Goal: Task Accomplishment & Management: Use online tool/utility

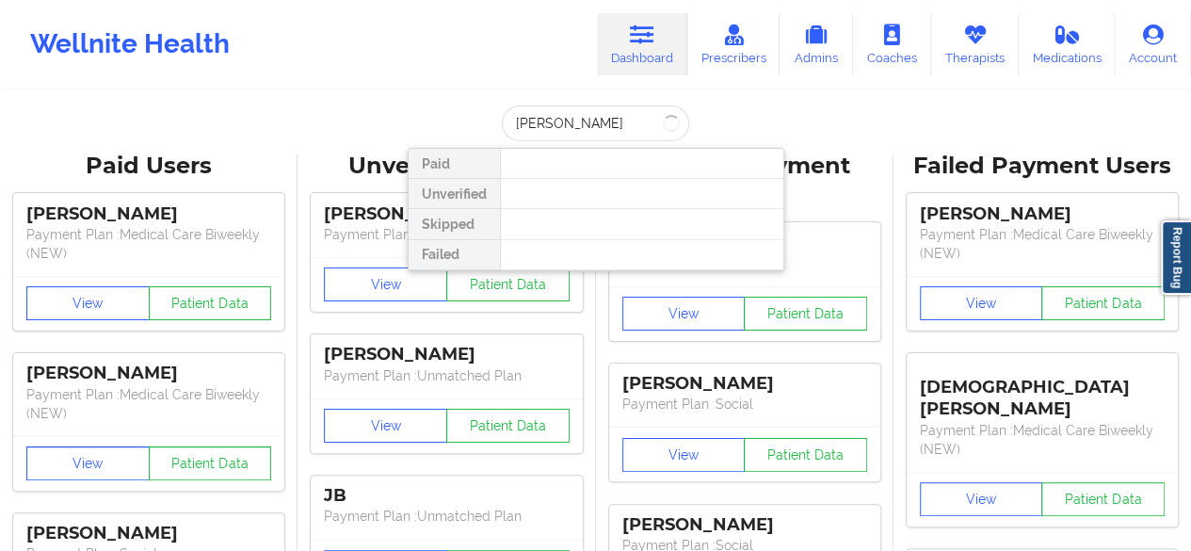
type input "mark re"
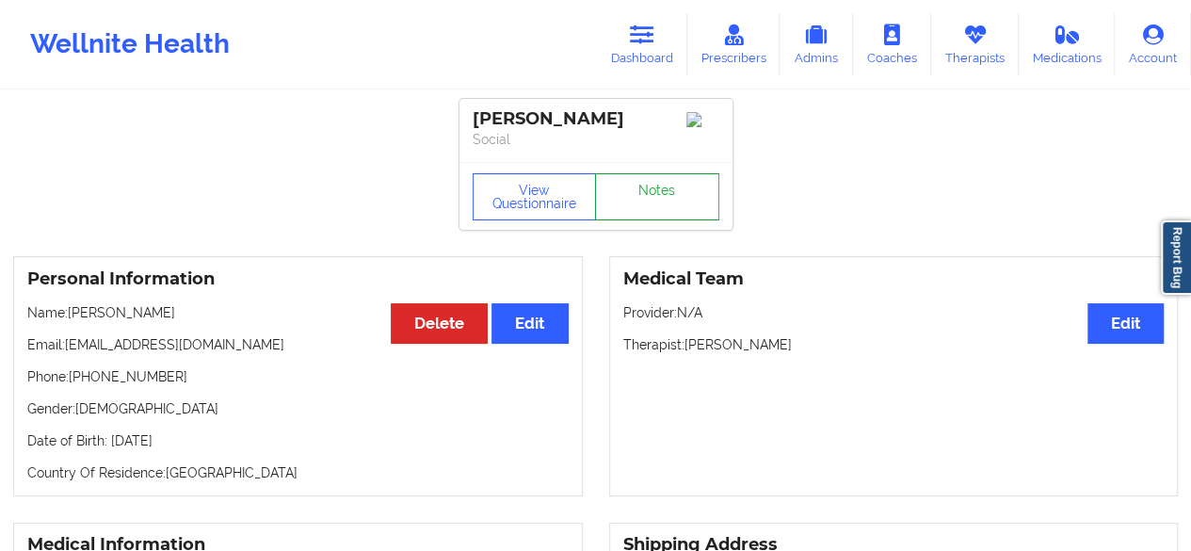
click at [667, 203] on link "Notes" at bounding box center [657, 196] width 124 height 47
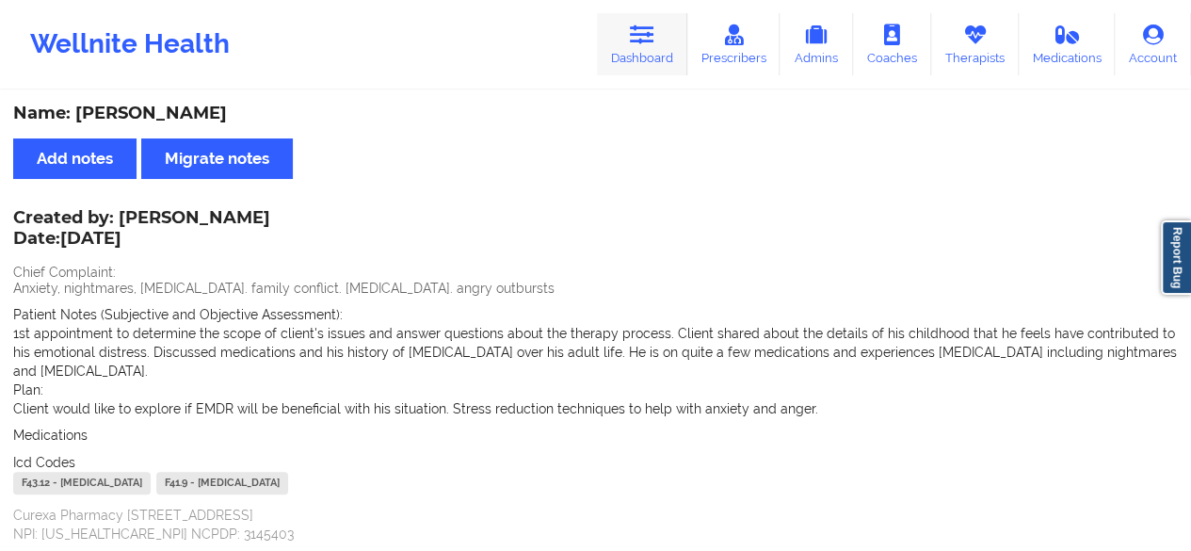
click at [622, 64] on link "Dashboard" at bounding box center [642, 44] width 90 height 62
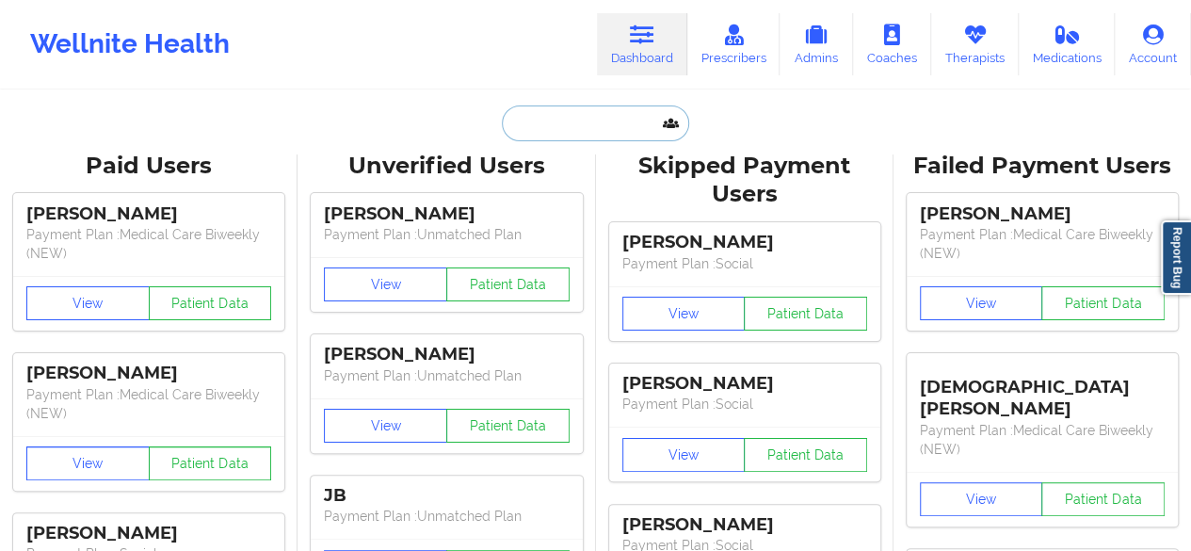
paste input "[EMAIL_ADDRESS][DOMAIN_NAME]"
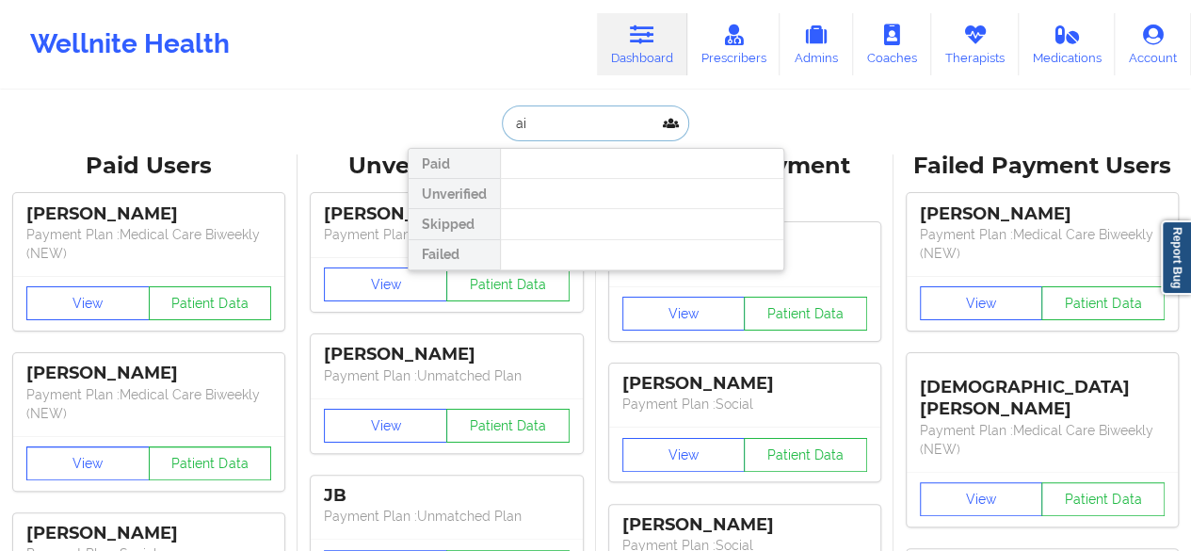
type input "a"
type input "e"
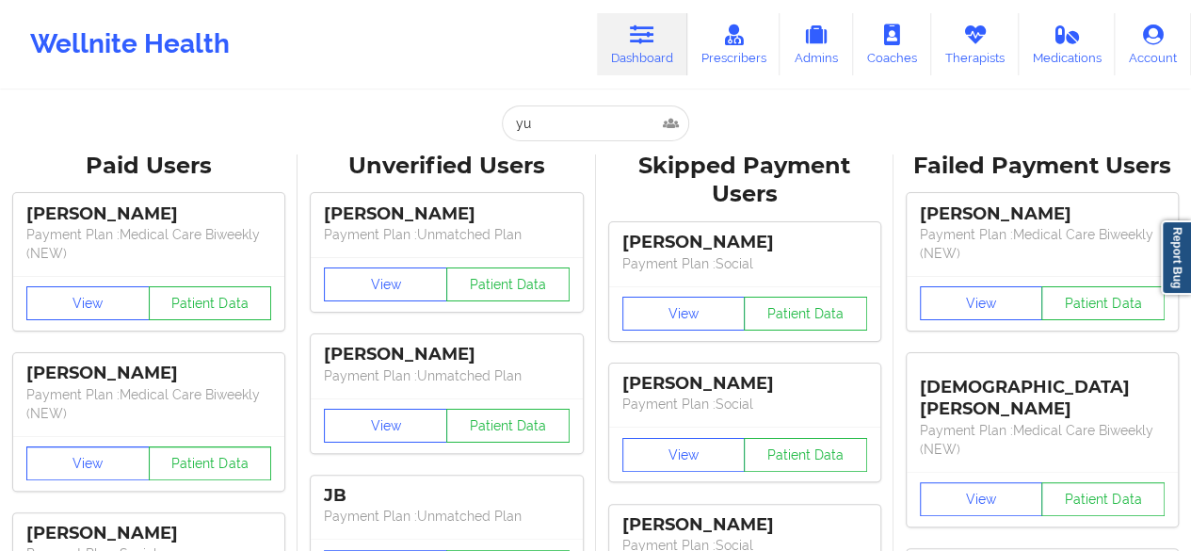
click at [554, 118] on input "yu" at bounding box center [595, 123] width 186 height 36
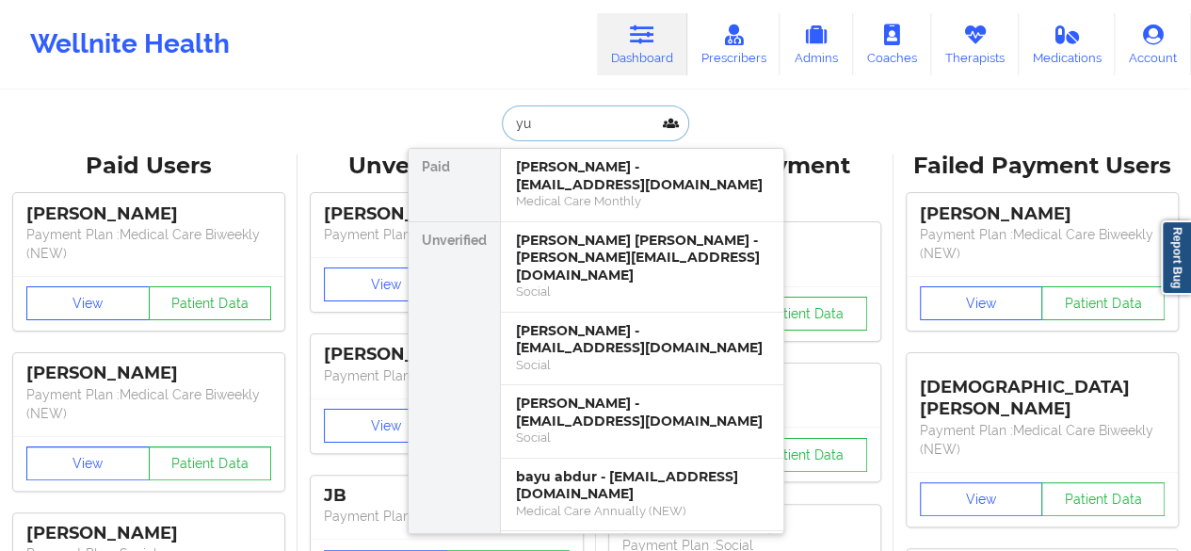
type input "y"
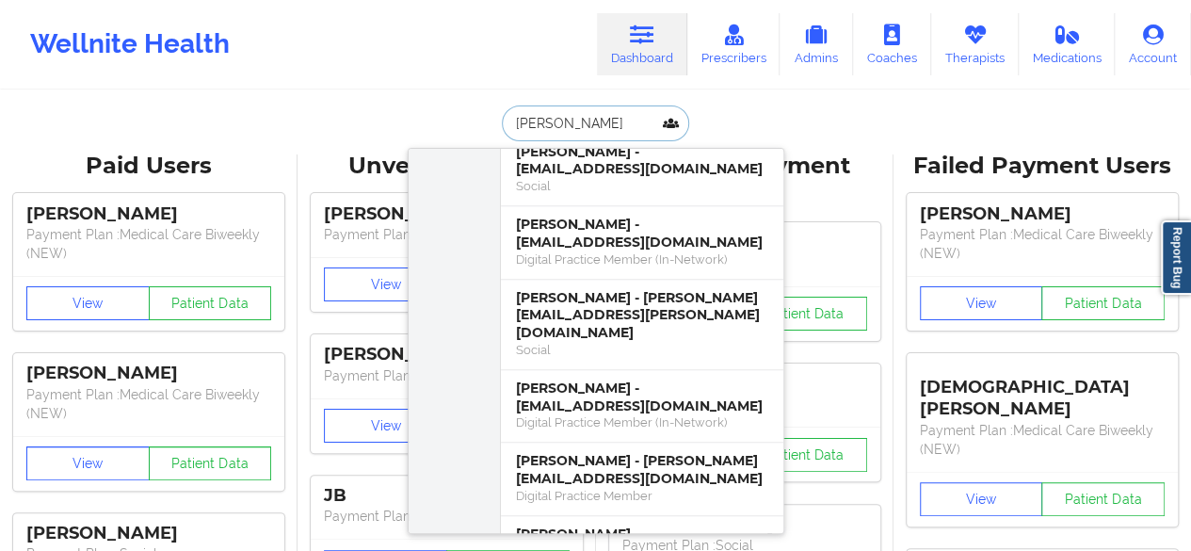
scroll to position [1230, 0]
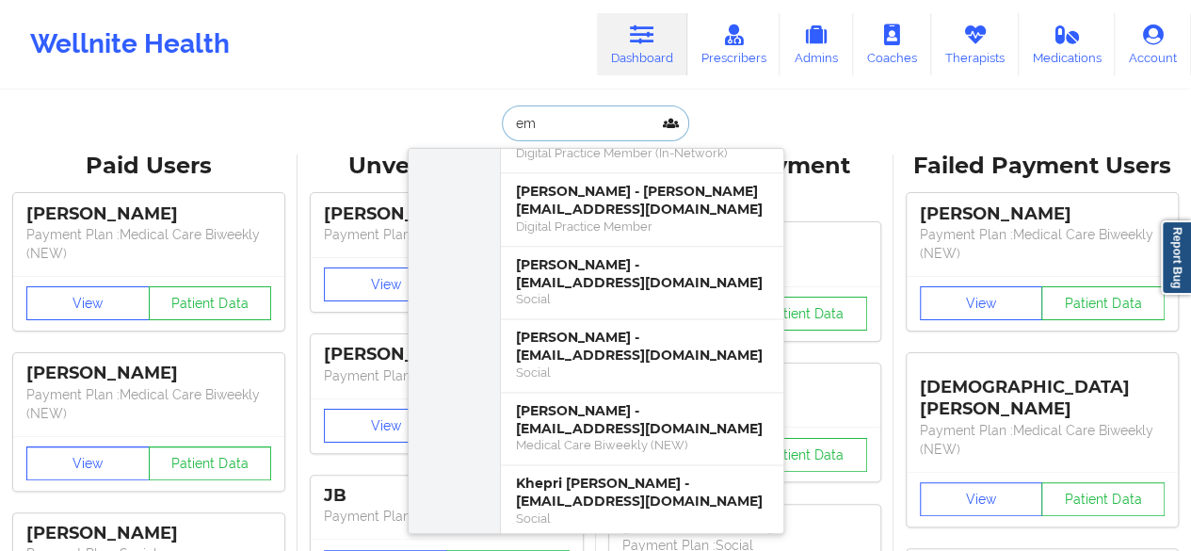
type input "e"
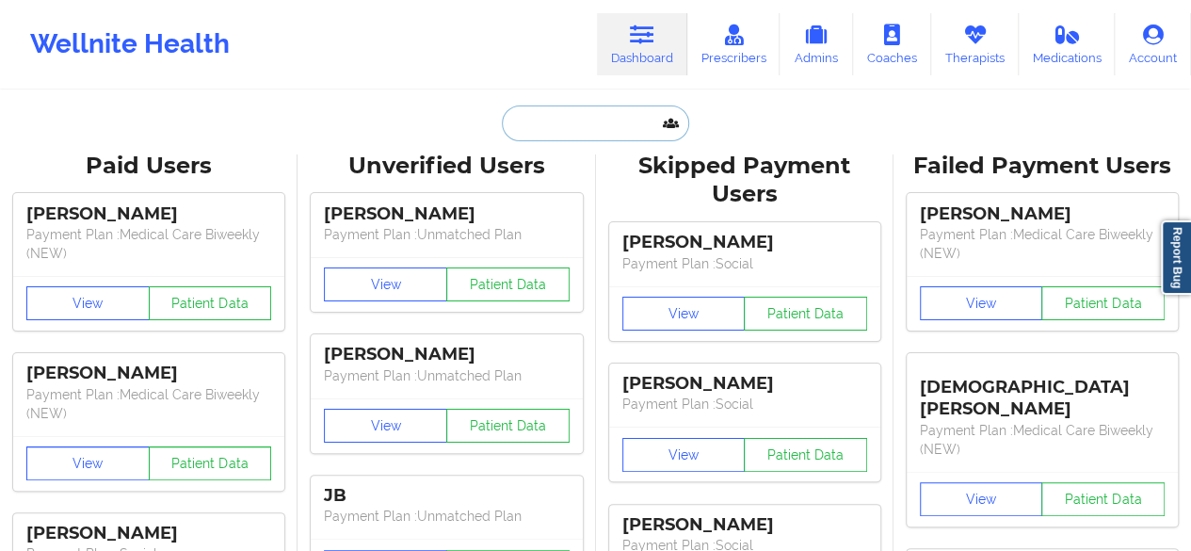
paste input "[EMAIL_ADDRESS][DOMAIN_NAME]"
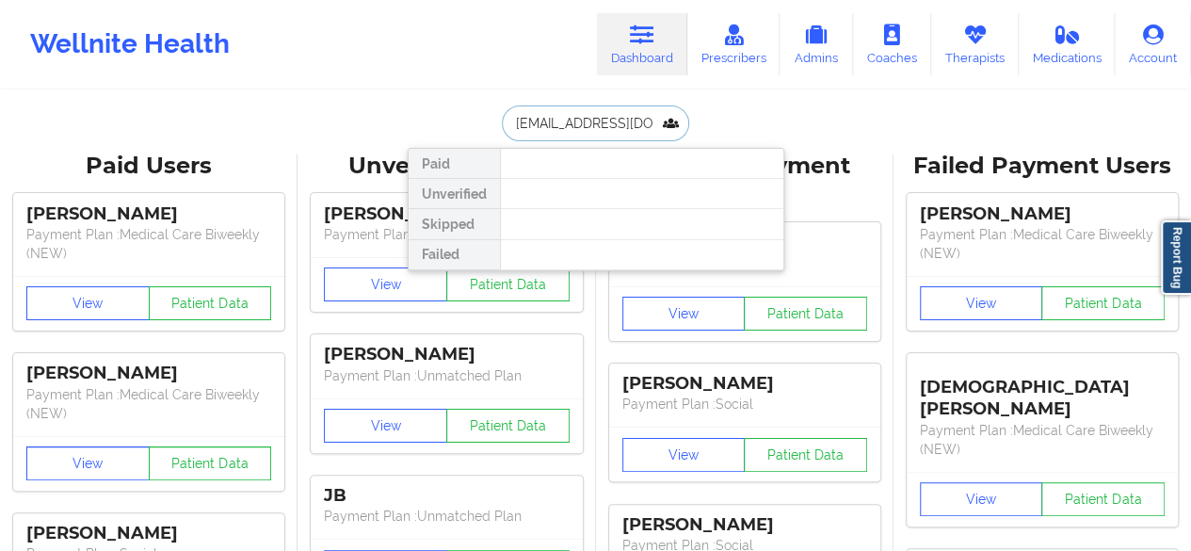
scroll to position [0, 0]
type input "a"
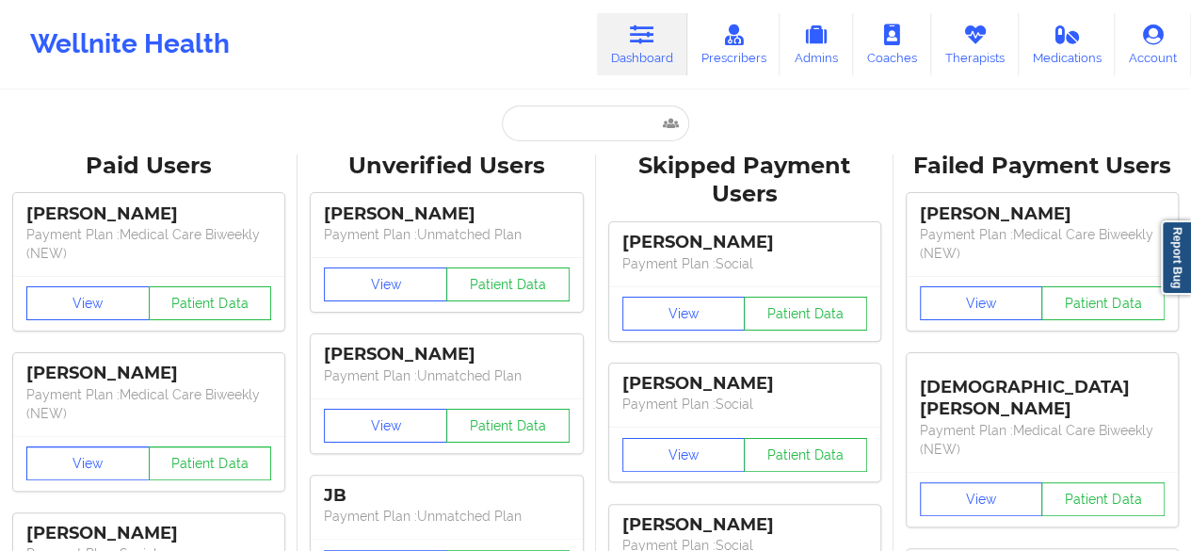
click at [560, 125] on input "text" at bounding box center [595, 123] width 186 height 36
paste input "[EMAIL_ADDRESS][DOMAIN_NAME]"
type input "[EMAIL_ADDRESS][DOMAIN_NAME]"
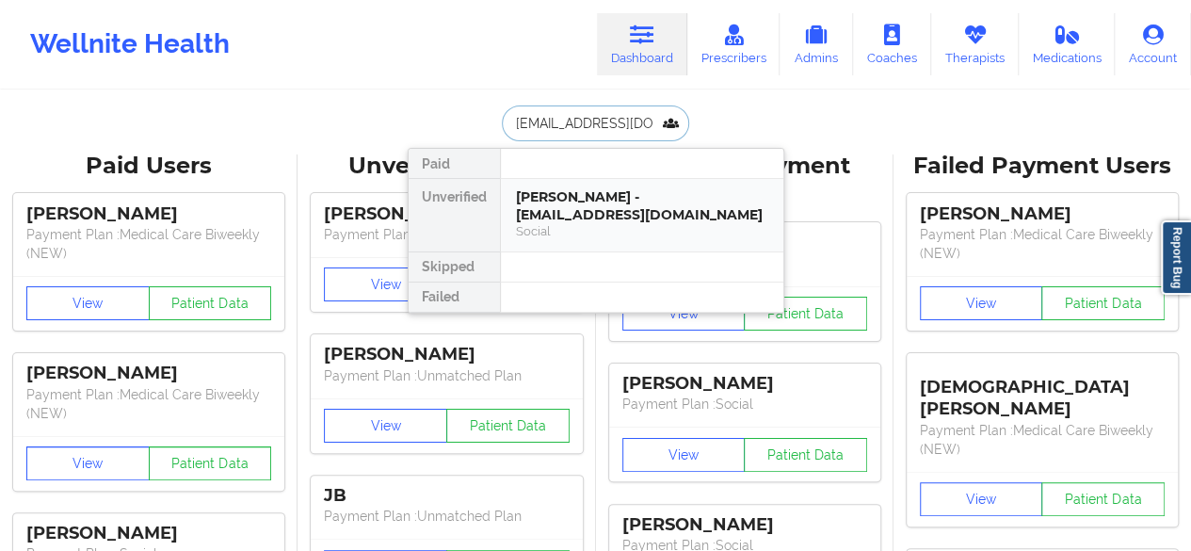
click at [548, 194] on div "[PERSON_NAME] - [EMAIL_ADDRESS][DOMAIN_NAME]" at bounding box center [642, 205] width 252 height 35
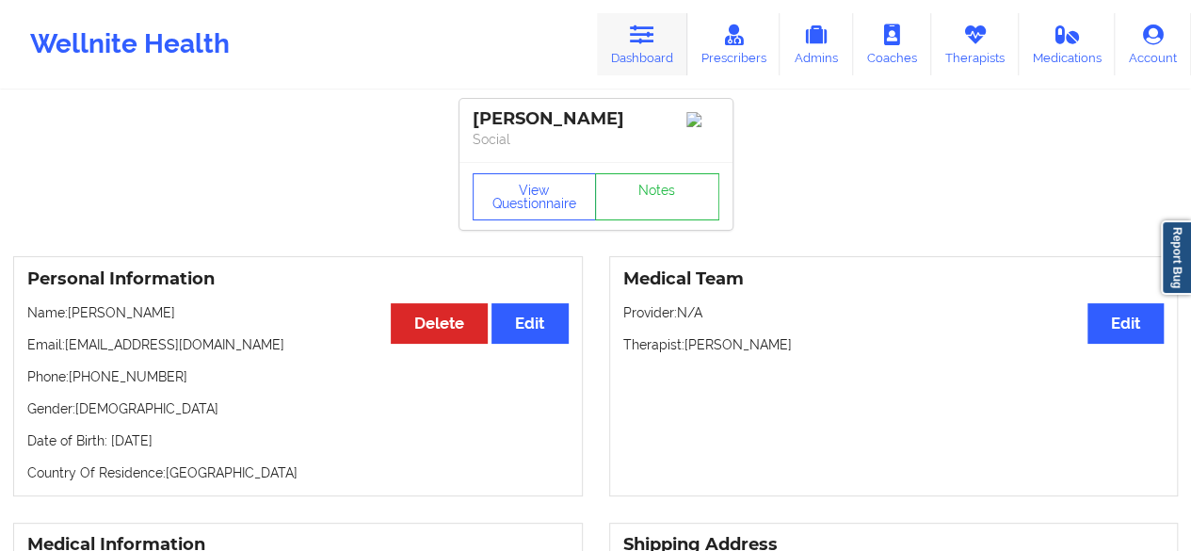
click at [671, 52] on link "Dashboard" at bounding box center [642, 44] width 90 height 62
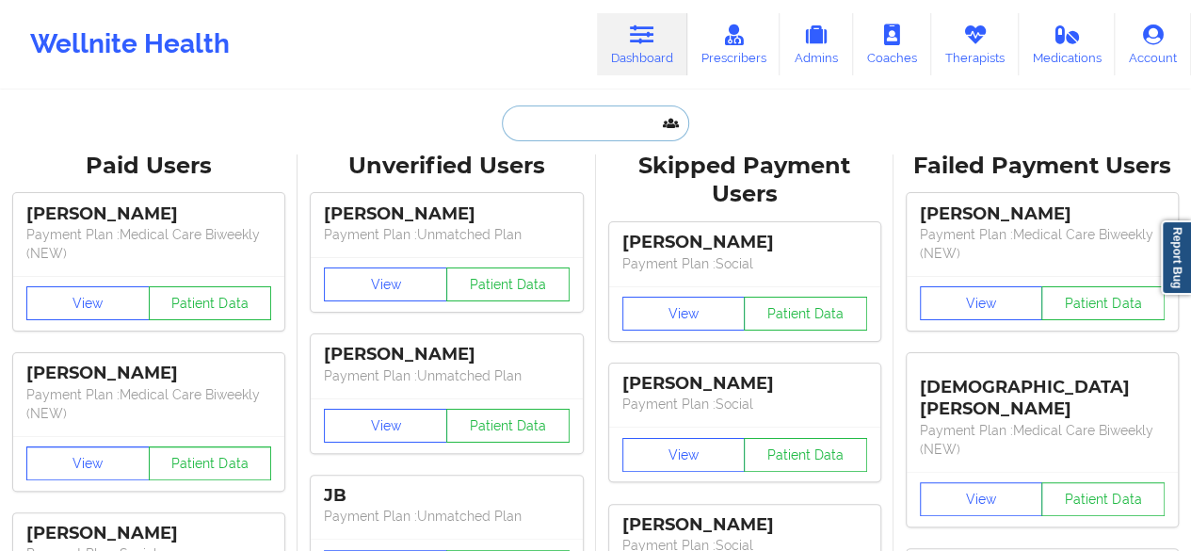
click at [559, 139] on input "text" at bounding box center [595, 123] width 186 height 36
paste input "[EMAIL_ADDRESS][DOMAIN_NAME]"
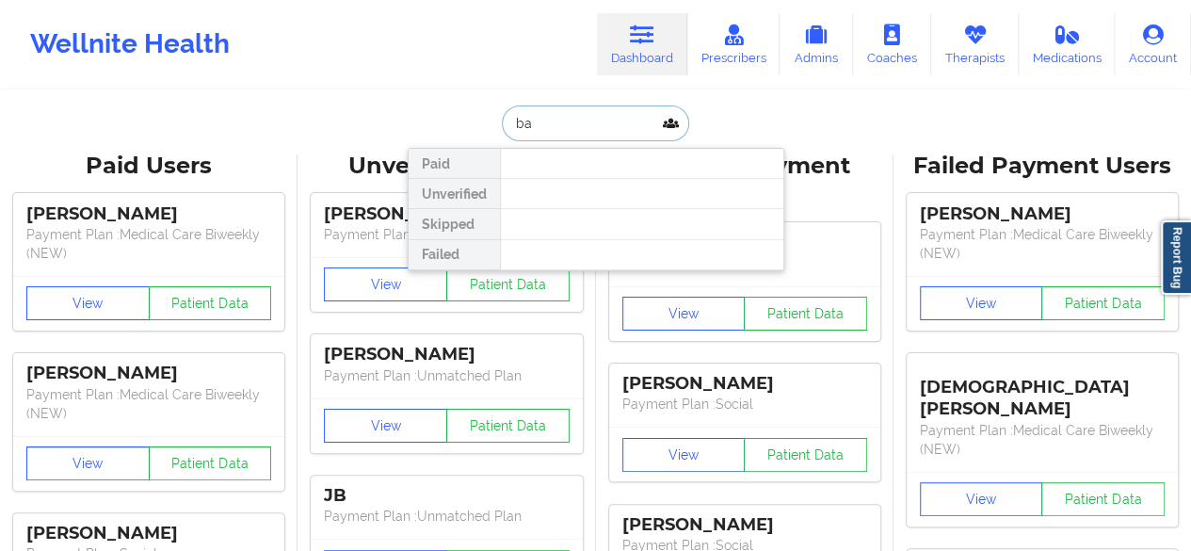
type input "b"
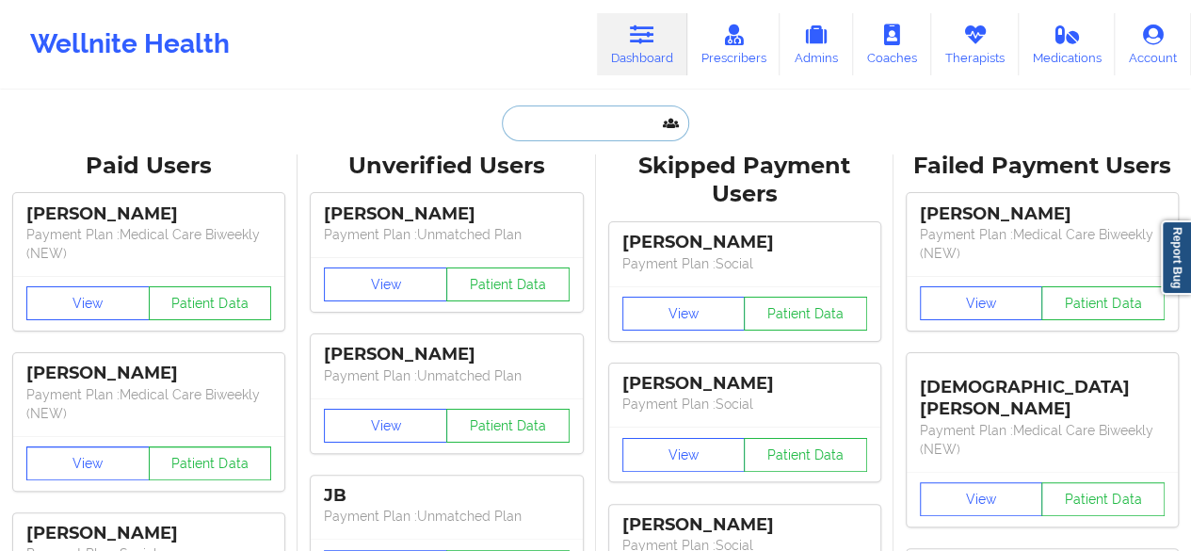
paste input "[PERSON_NAME]"
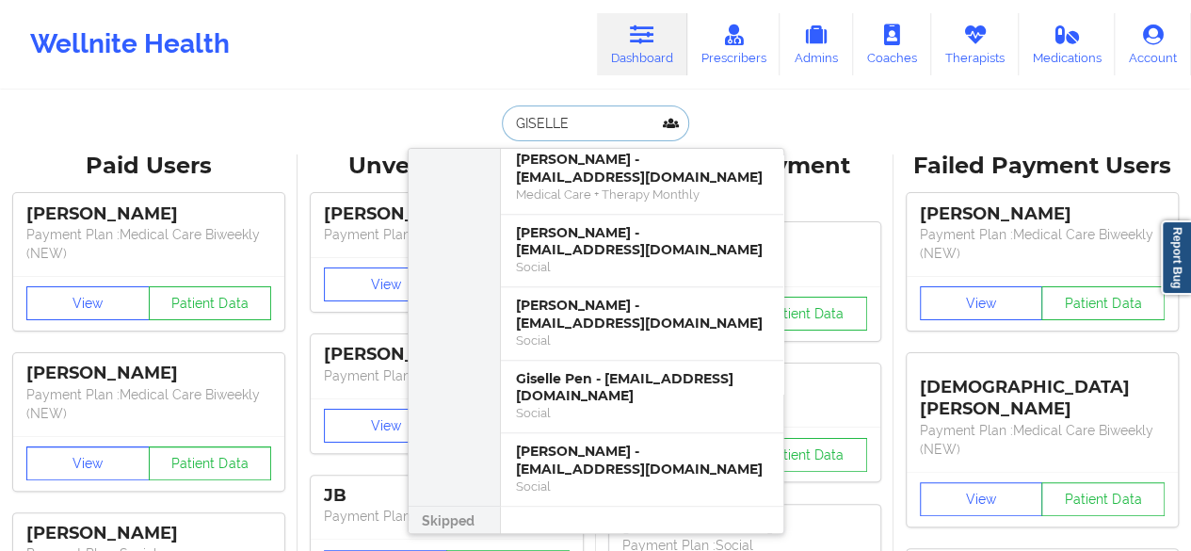
scroll to position [722, 0]
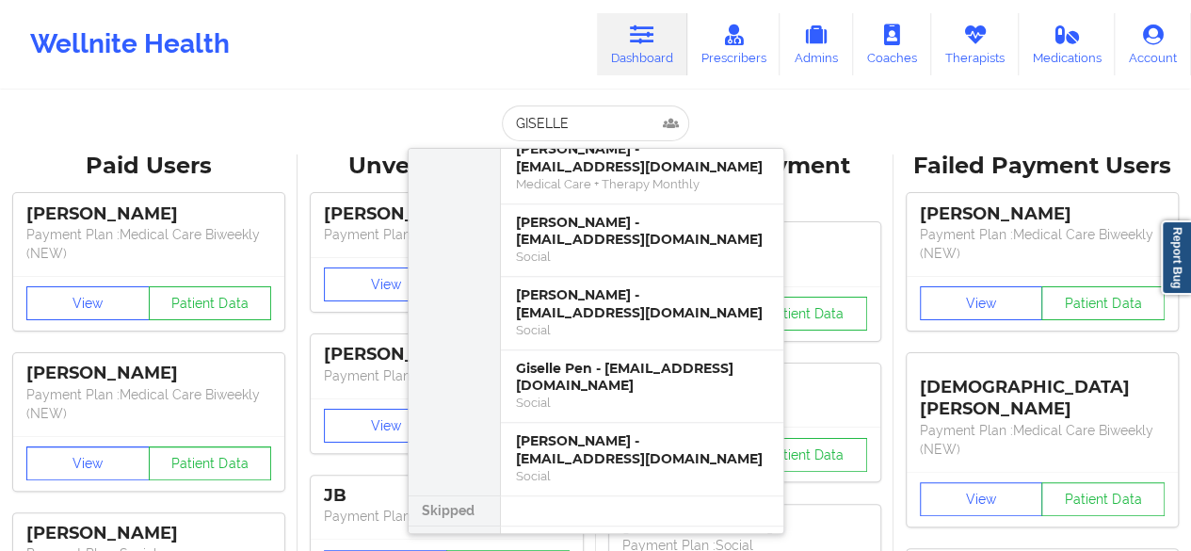
click at [368, 37] on div "Wellnite Health Dashboard Prescribers Admins Coaches Therapists Medications Acc…" at bounding box center [595, 44] width 1191 height 75
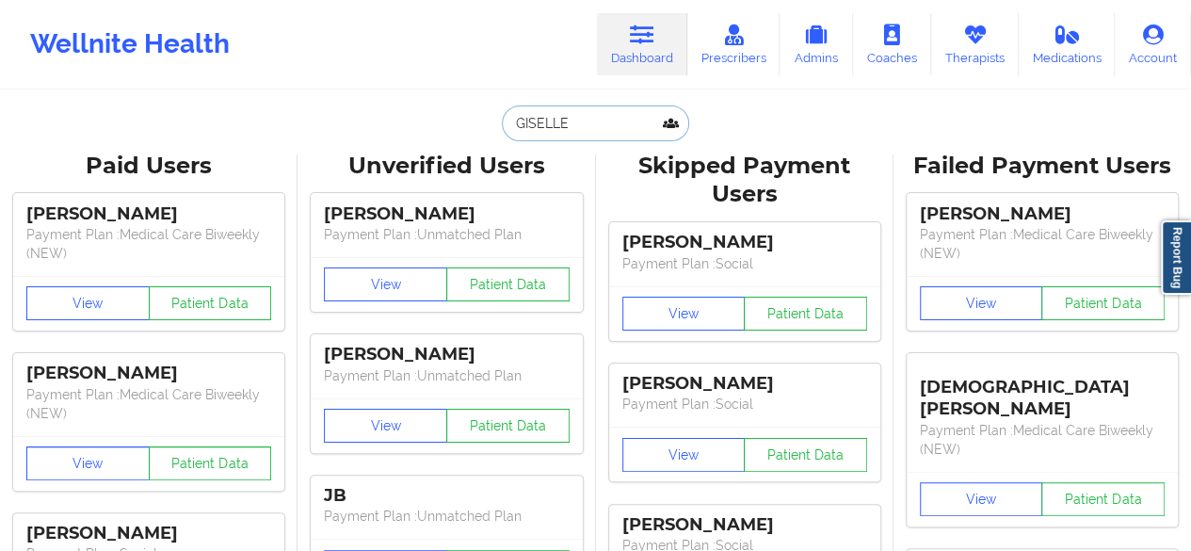
click at [607, 116] on input "GISELLE" at bounding box center [595, 123] width 186 height 36
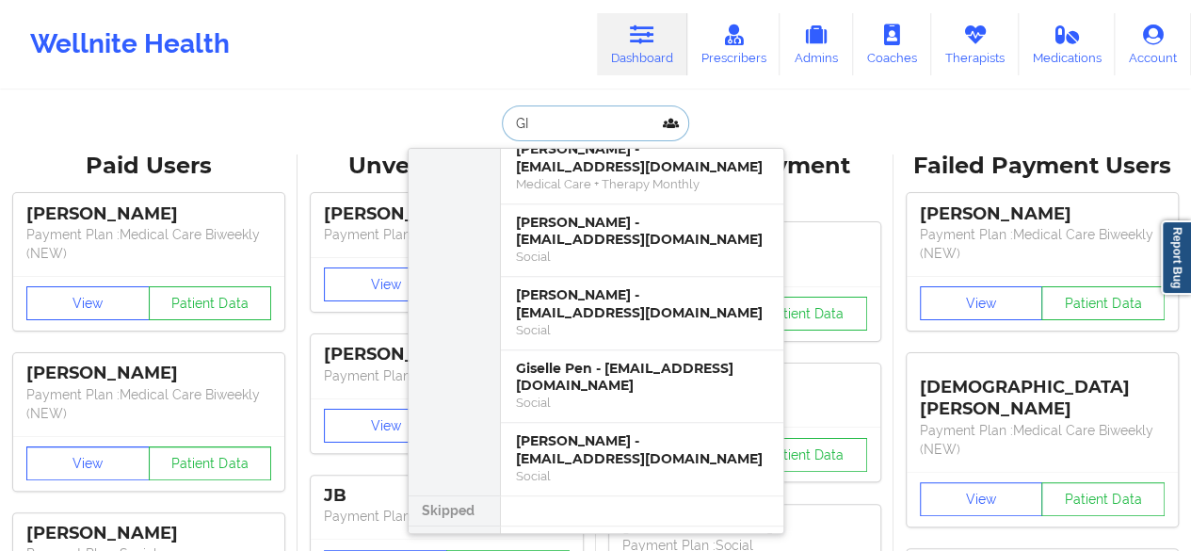
type input "G"
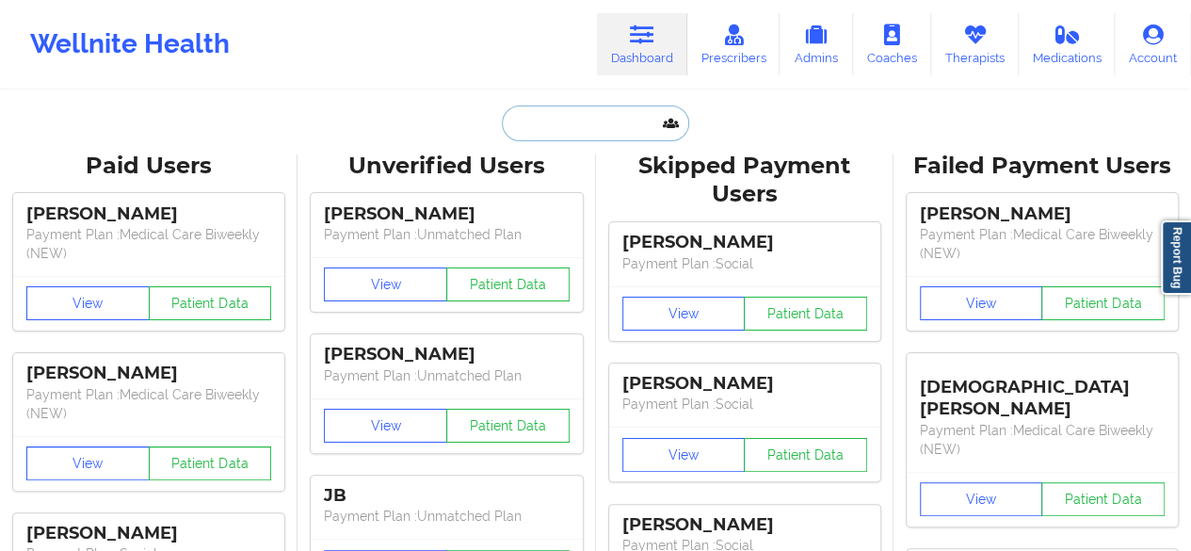
paste input "[PERSON_NAME]"
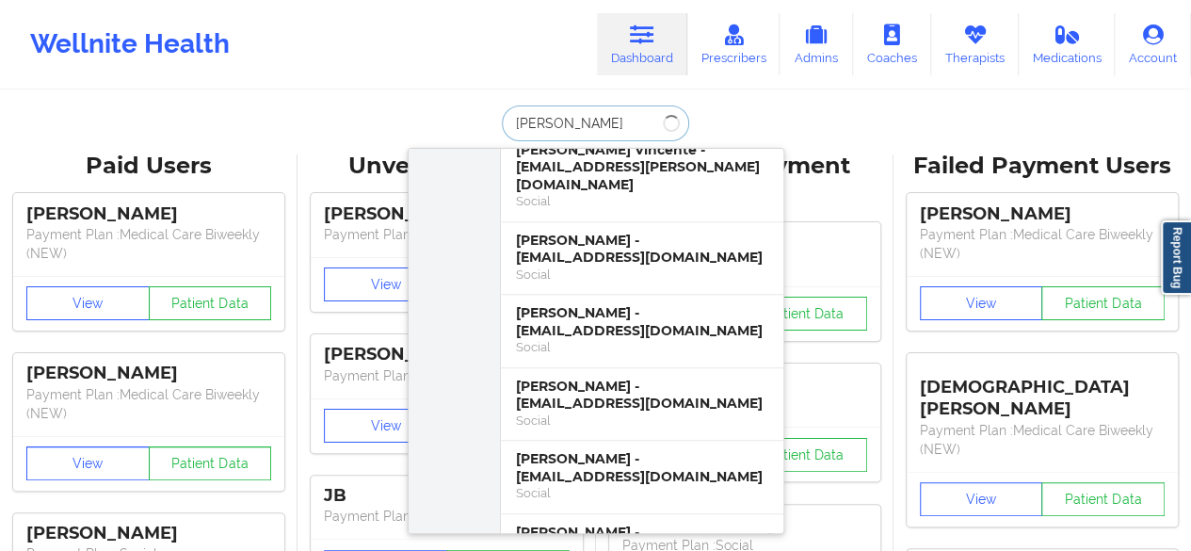
scroll to position [0, 0]
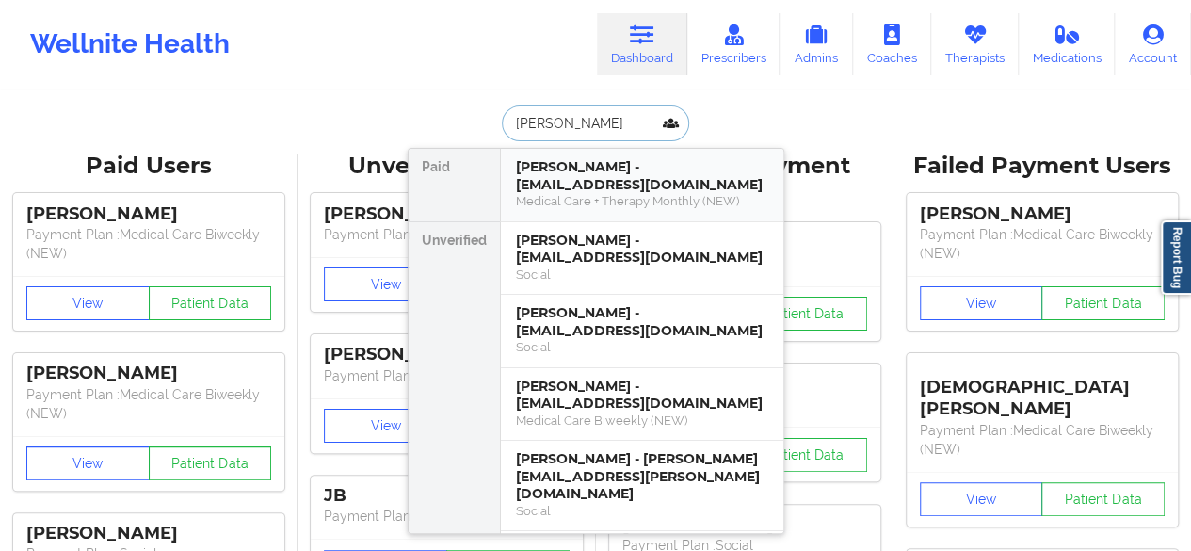
type input "[PERSON_NAME]"
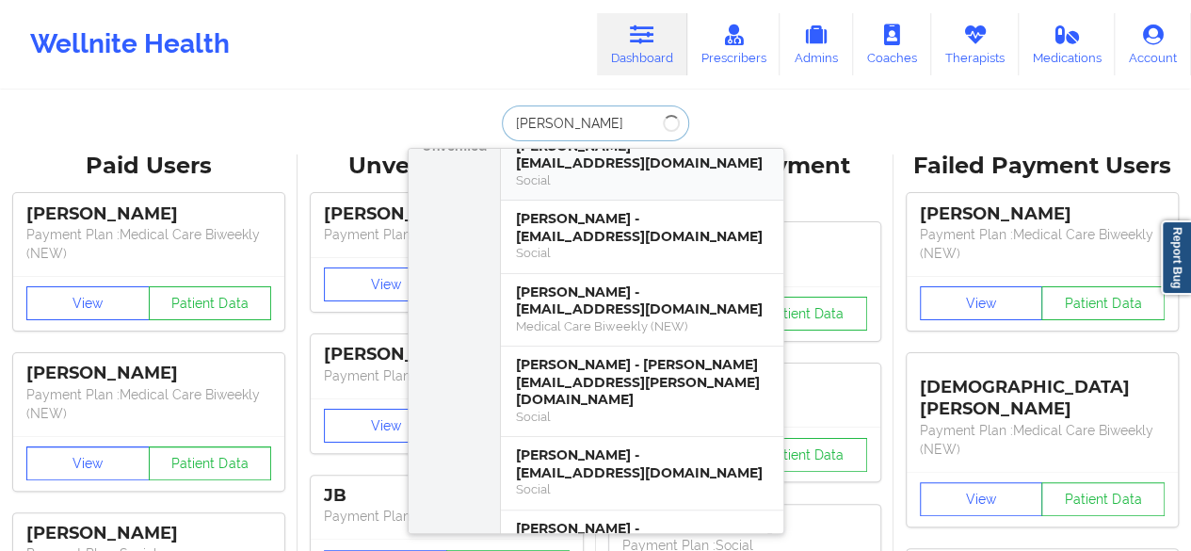
scroll to position [151, 0]
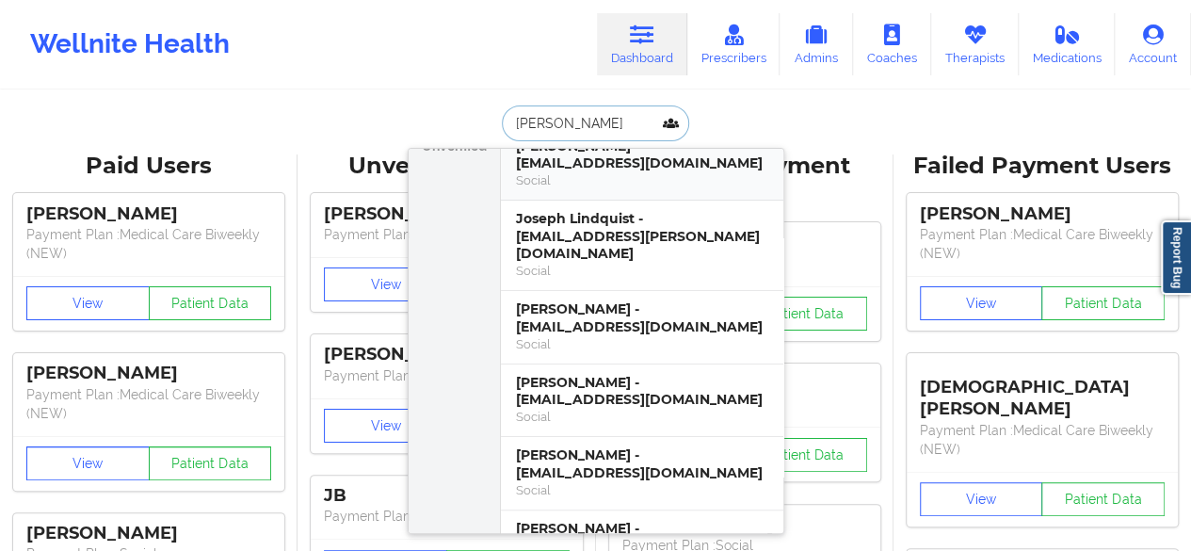
click at [658, 166] on div "[PERSON_NAME] - [EMAIL_ADDRESS][DOMAIN_NAME]" at bounding box center [642, 155] width 252 height 35
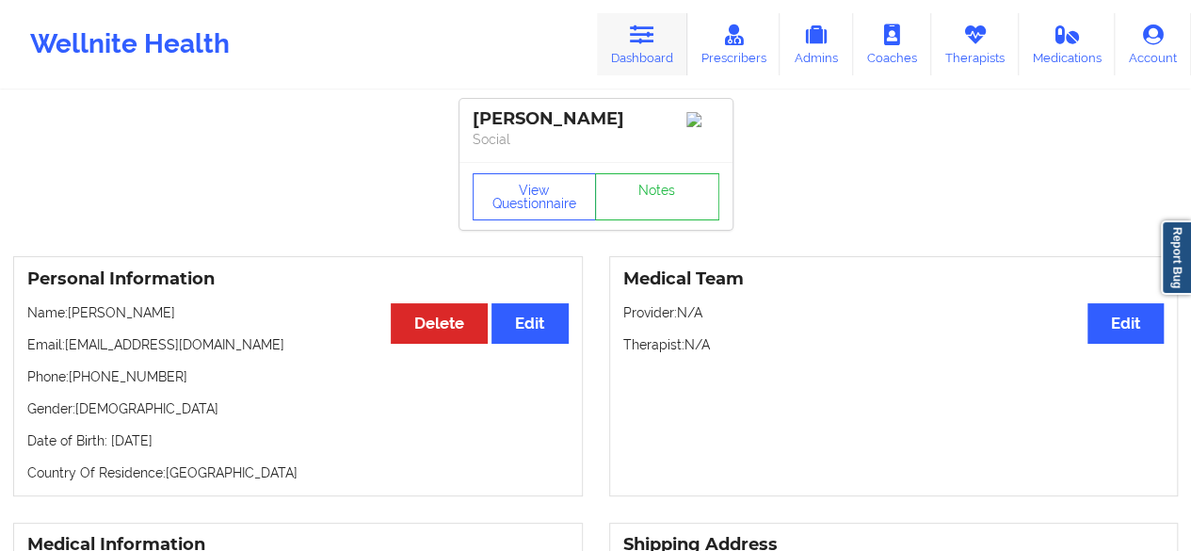
click at [672, 49] on link "Dashboard" at bounding box center [642, 44] width 90 height 62
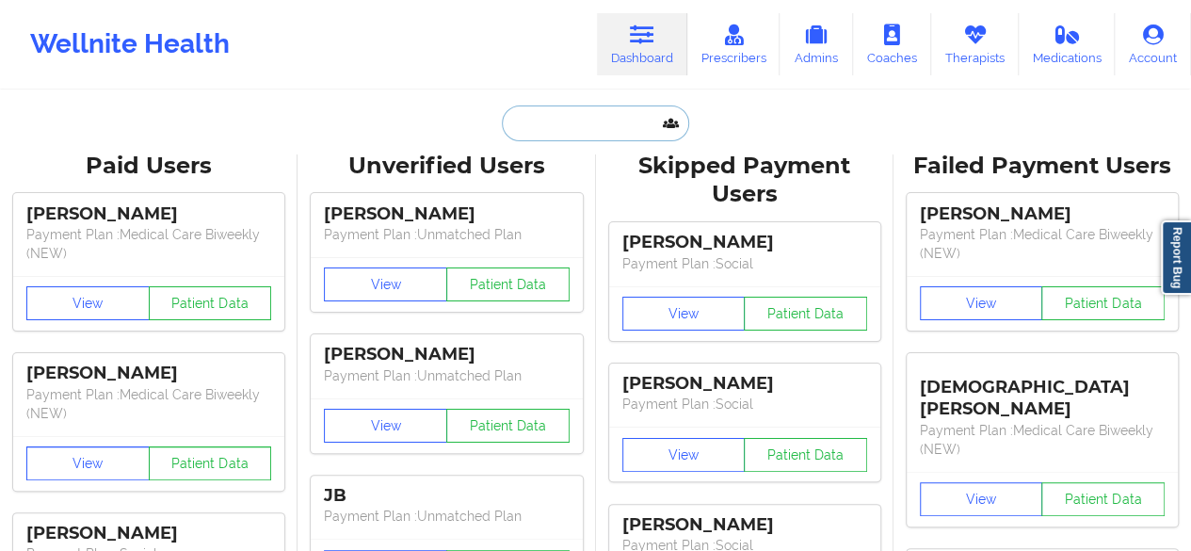
click at [562, 116] on input "text" at bounding box center [595, 123] width 186 height 36
type input "h"
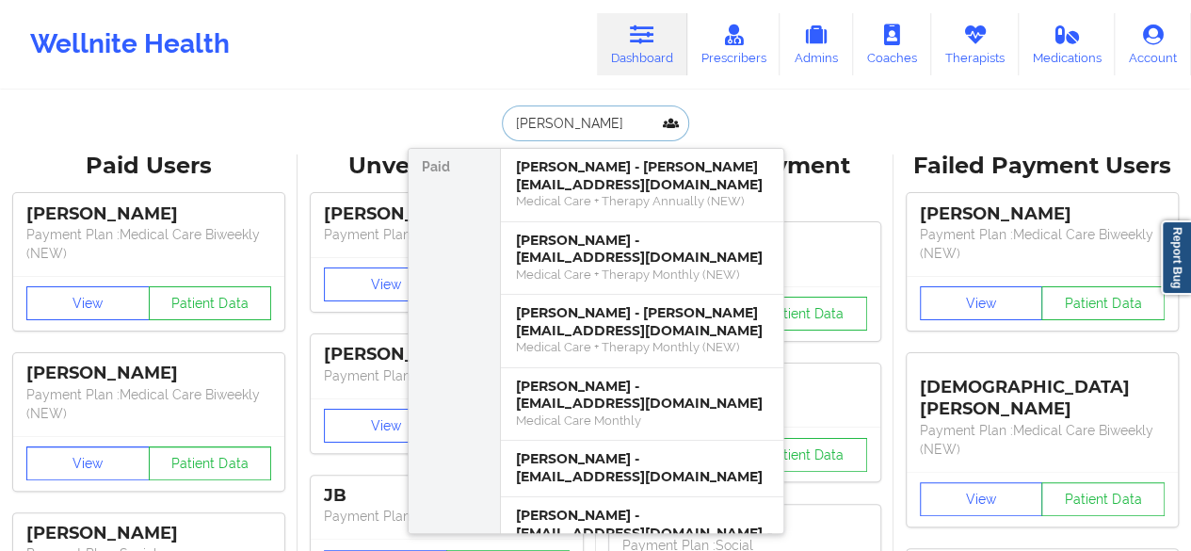
type input "[PERSON_NAME]"
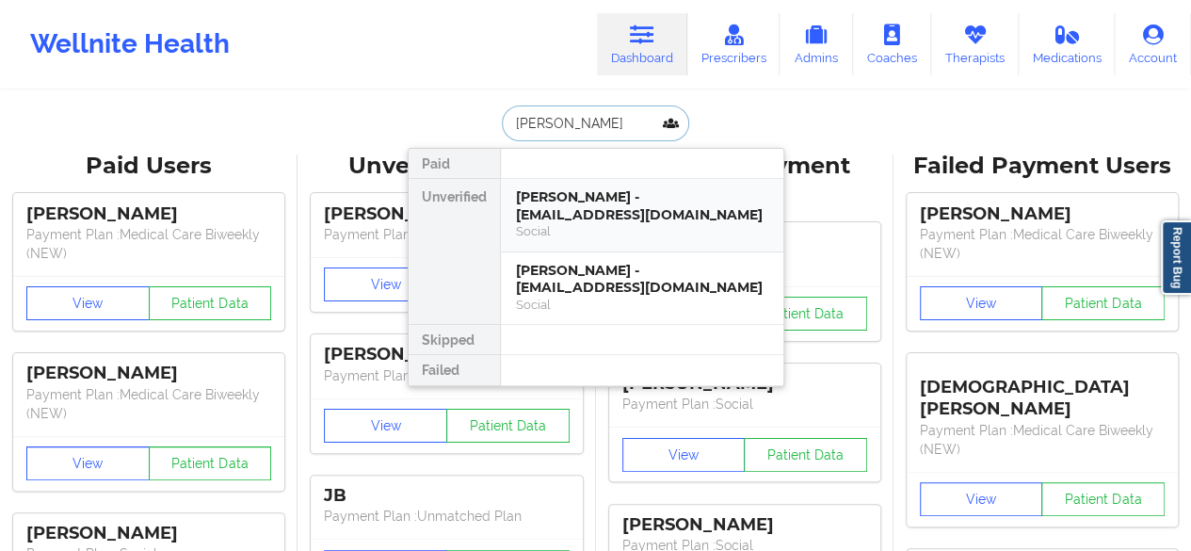
click at [642, 229] on div "Social" at bounding box center [642, 231] width 252 height 16
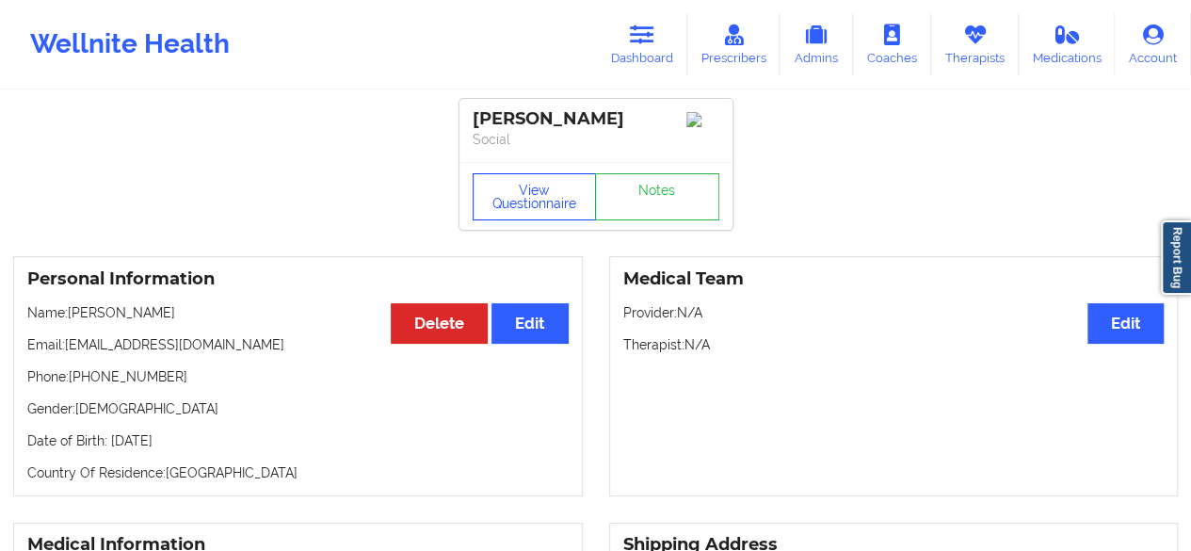
click at [524, 204] on button "View Questionnaire" at bounding box center [535, 196] width 124 height 47
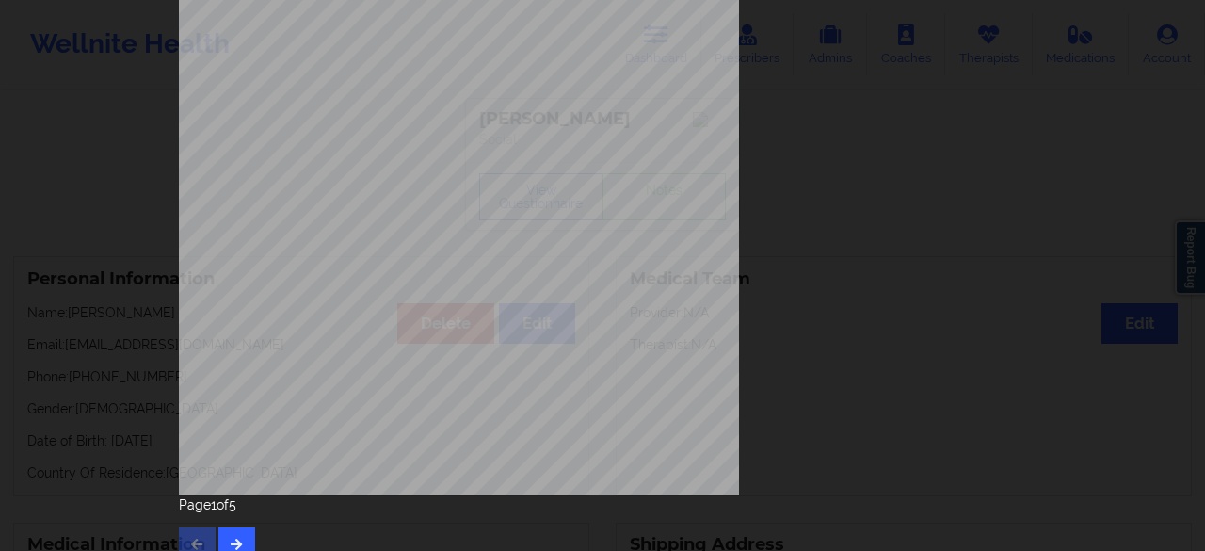
scroll to position [347, 0]
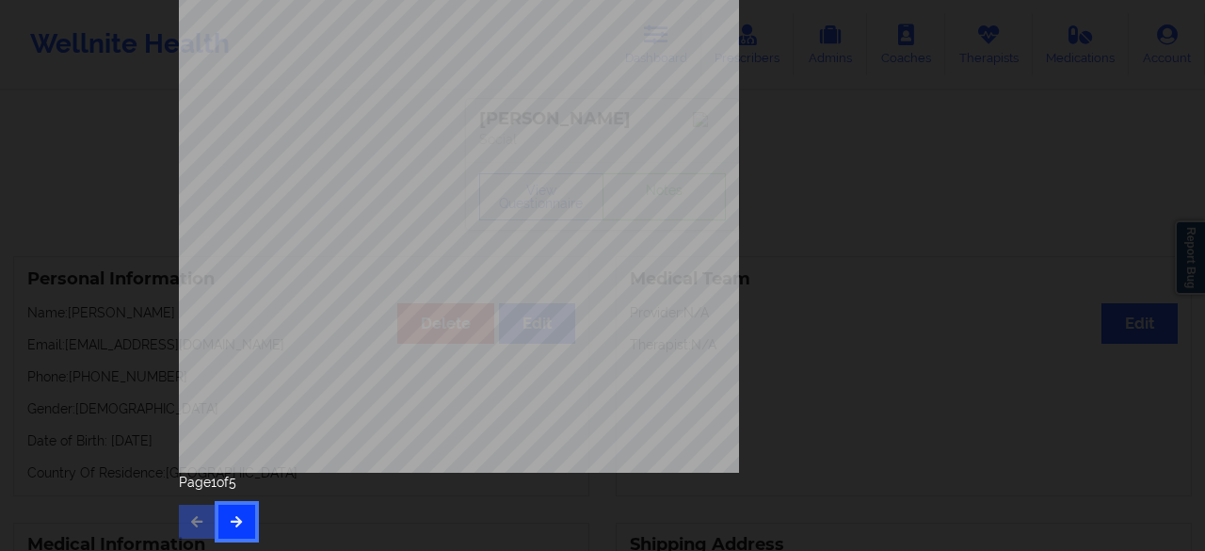
click at [245, 508] on button "button" at bounding box center [236, 522] width 37 height 34
click at [235, 511] on button "button" at bounding box center [236, 522] width 37 height 34
click at [223, 519] on button "button" at bounding box center [236, 522] width 37 height 34
click at [194, 511] on button "button" at bounding box center [197, 522] width 37 height 34
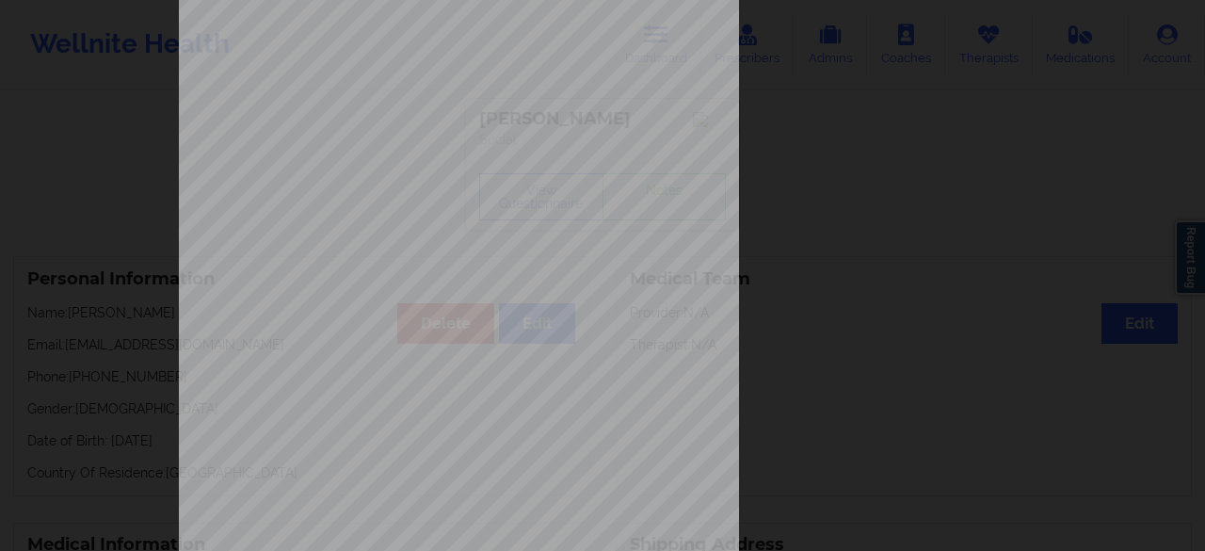
scroll to position [188, 0]
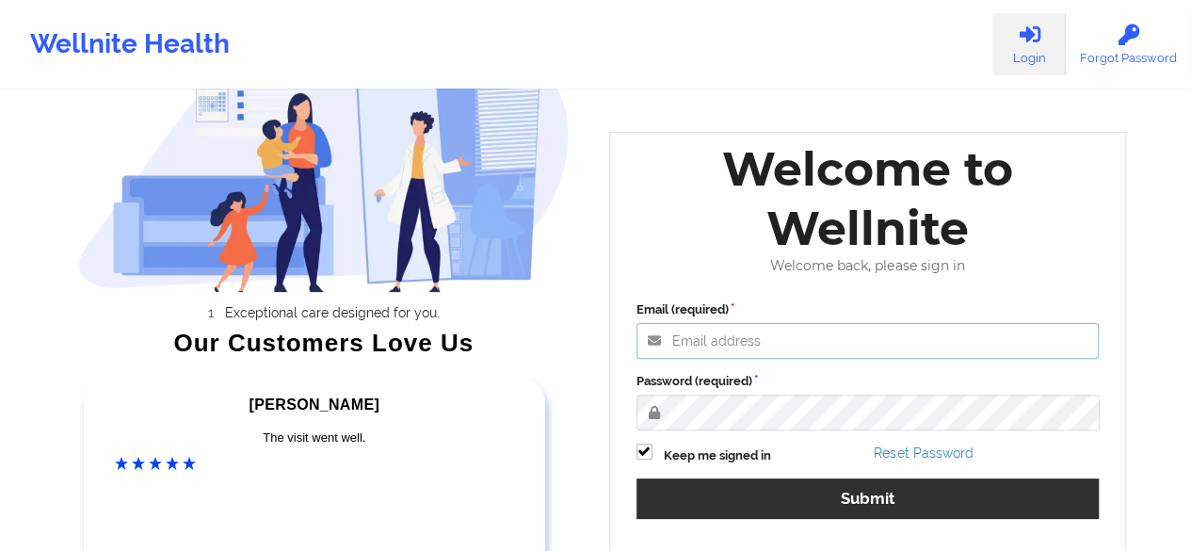
type input "ayesha.siddiqua@wellnite.com"
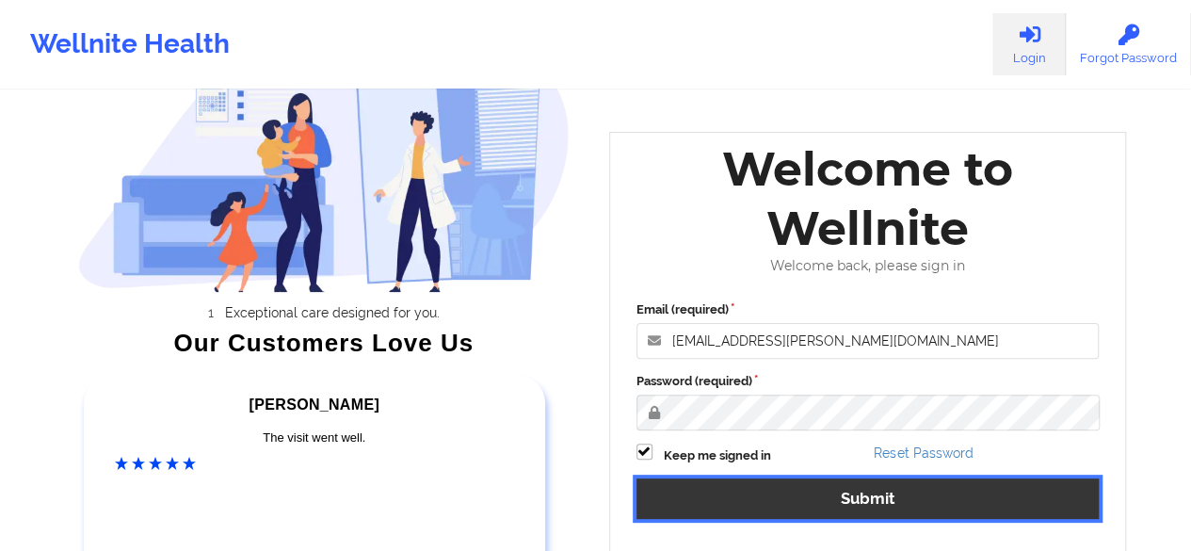
click at [817, 496] on button "Submit" at bounding box center [868, 498] width 463 height 40
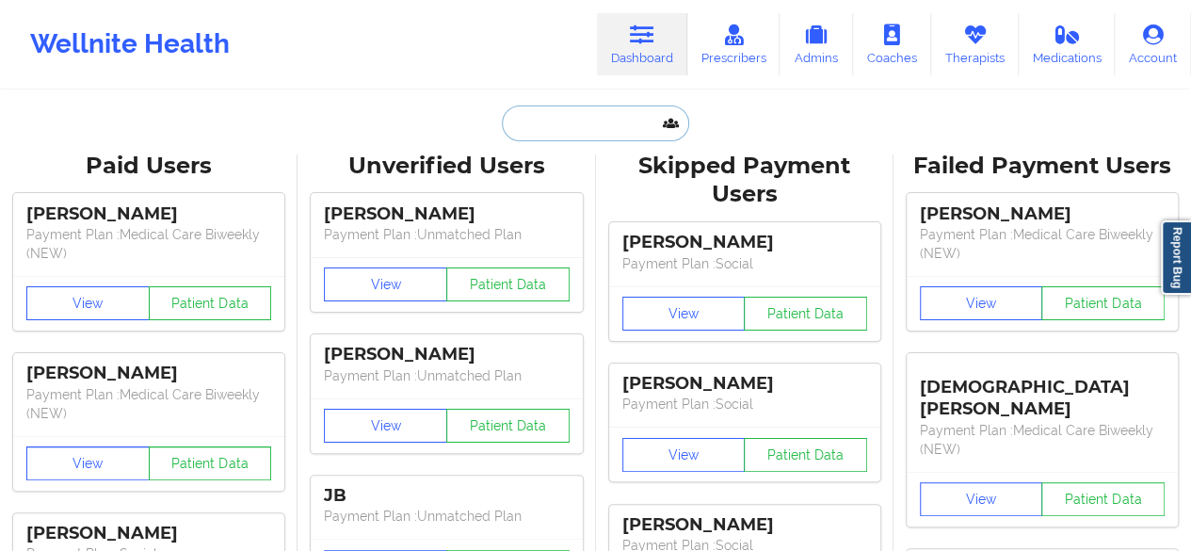
click at [629, 123] on input "text" at bounding box center [595, 123] width 186 height 36
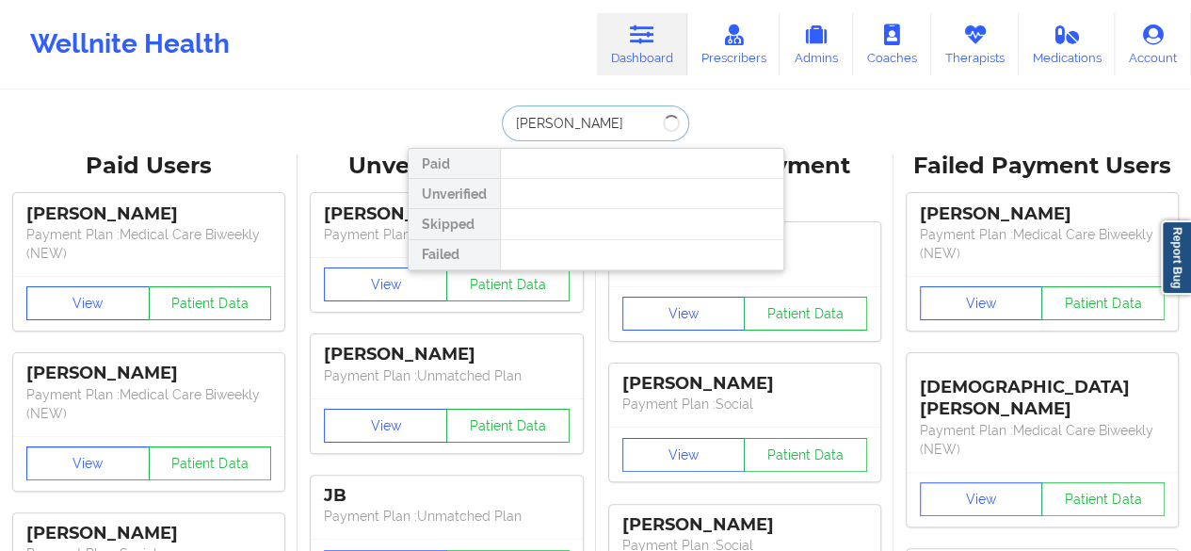
type input "[PERSON_NAME]"
